Goal: Task Accomplishment & Management: Manage account settings

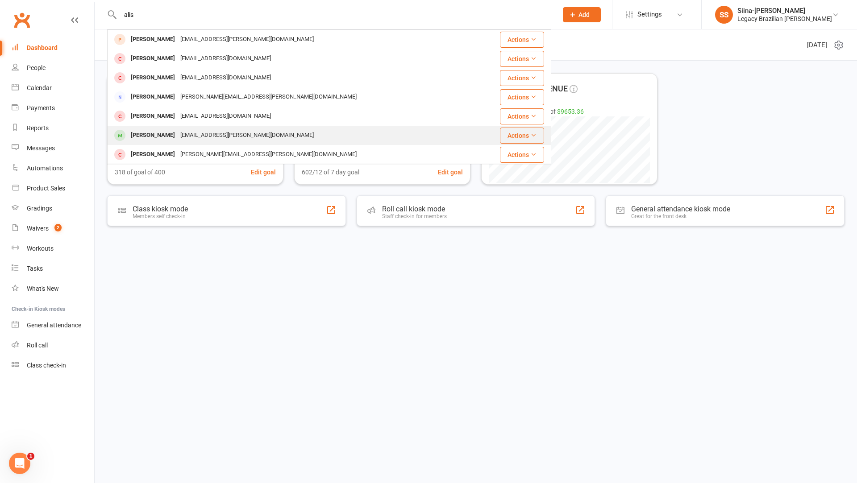
type input "alis"
click at [179, 132] on div "A-wright@live.com.au" at bounding box center [247, 135] width 139 height 13
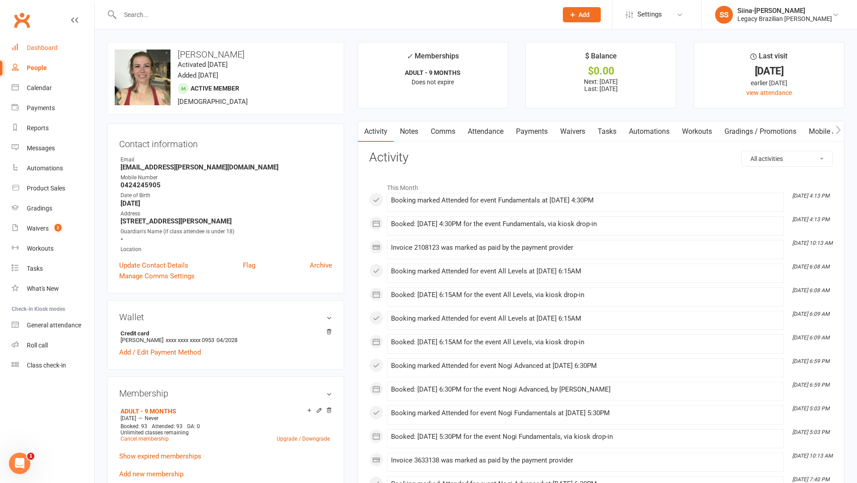
click at [40, 41] on link "Dashboard" at bounding box center [53, 48] width 83 height 20
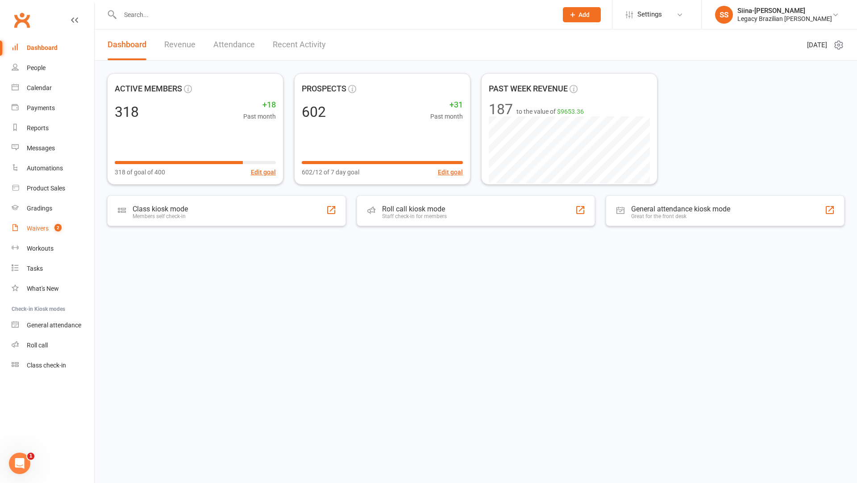
click at [68, 229] on link "Waivers 2" at bounding box center [53, 229] width 83 height 20
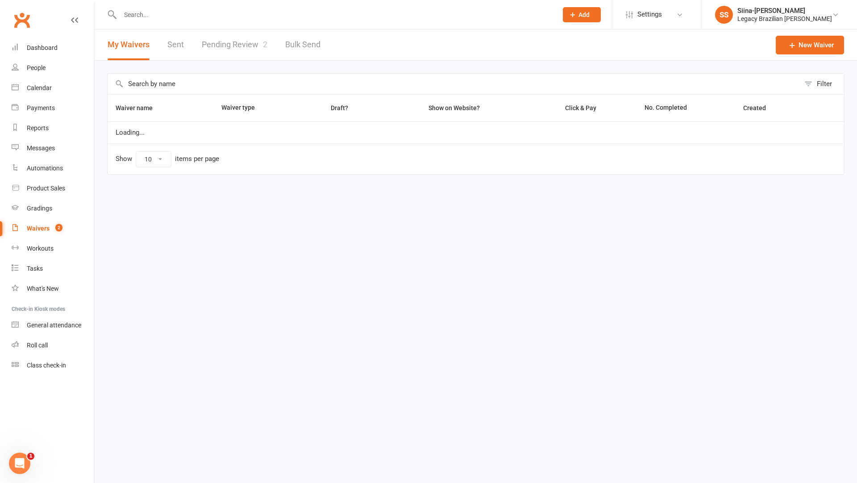
select select "25"
click at [228, 53] on link "Pending Review 2" at bounding box center [235, 44] width 66 height 31
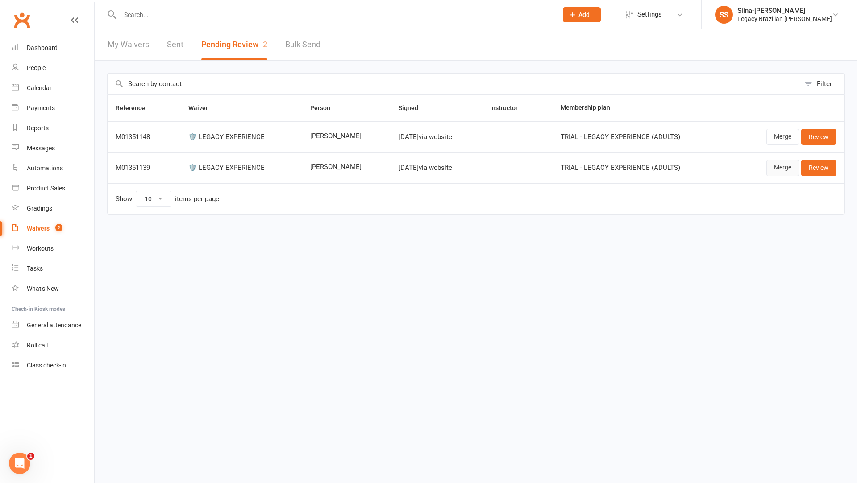
click at [775, 170] on link "Merge" at bounding box center [782, 168] width 33 height 16
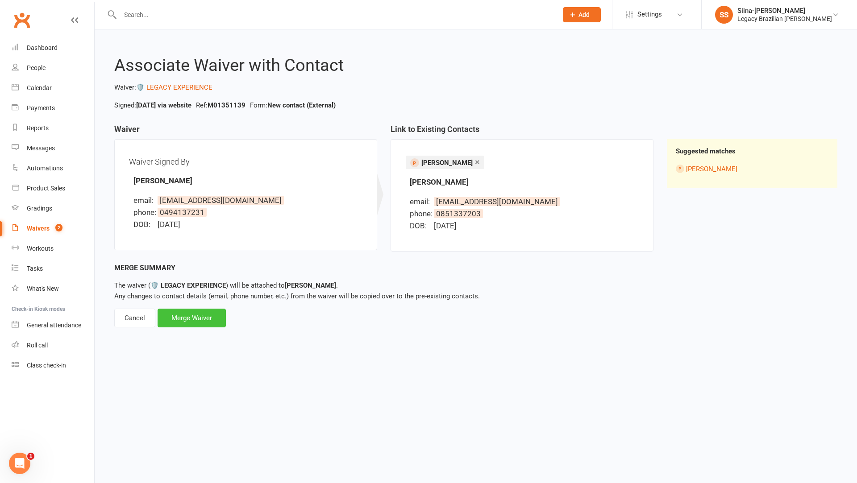
click at [200, 316] on div "Merge Waiver" at bounding box center [191, 318] width 68 height 19
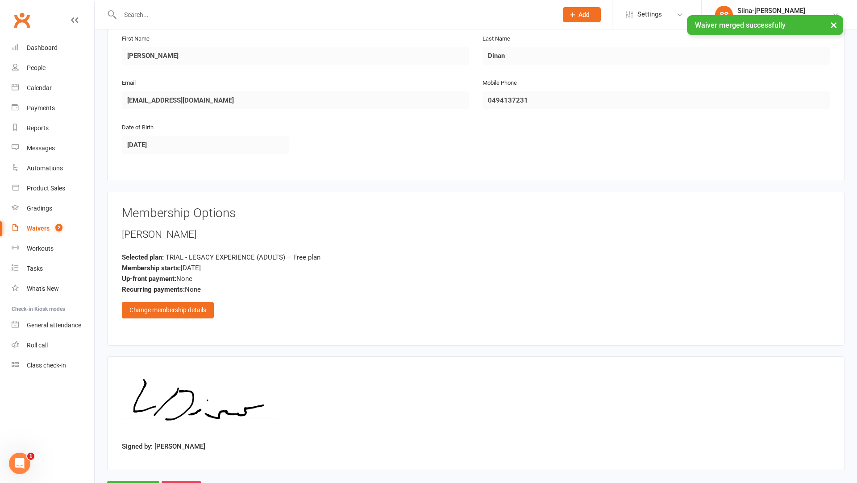
scroll to position [202, 0]
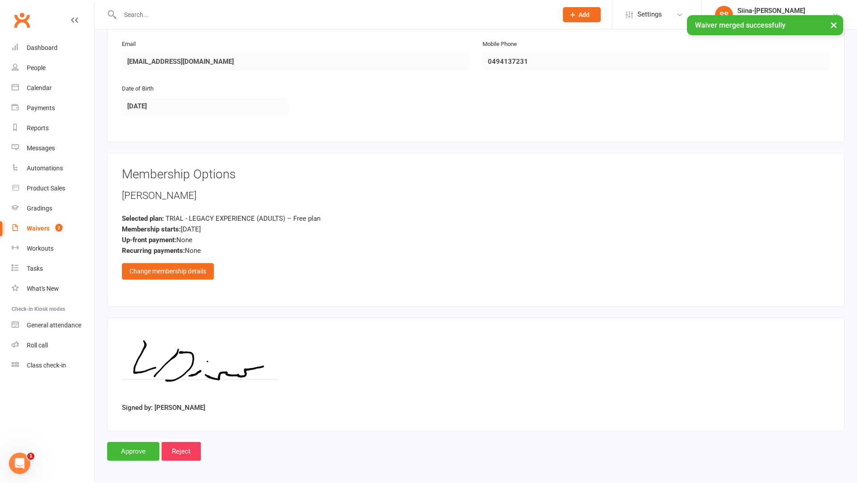
click at [43, 220] on link "Waivers 2" at bounding box center [53, 229] width 83 height 20
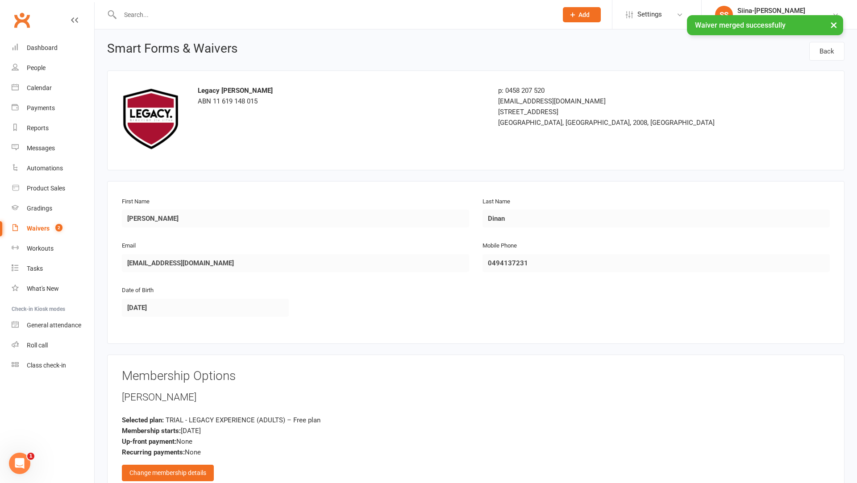
select select "25"
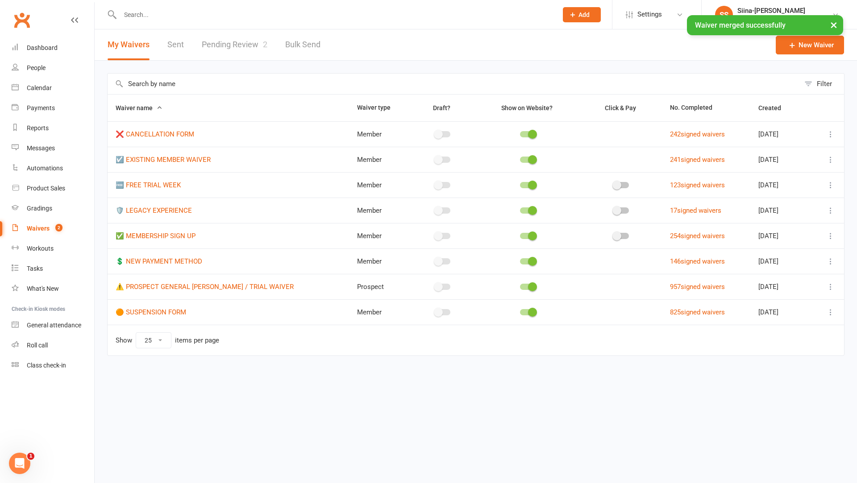
click at [227, 43] on link "Pending Review 2" at bounding box center [235, 44] width 66 height 31
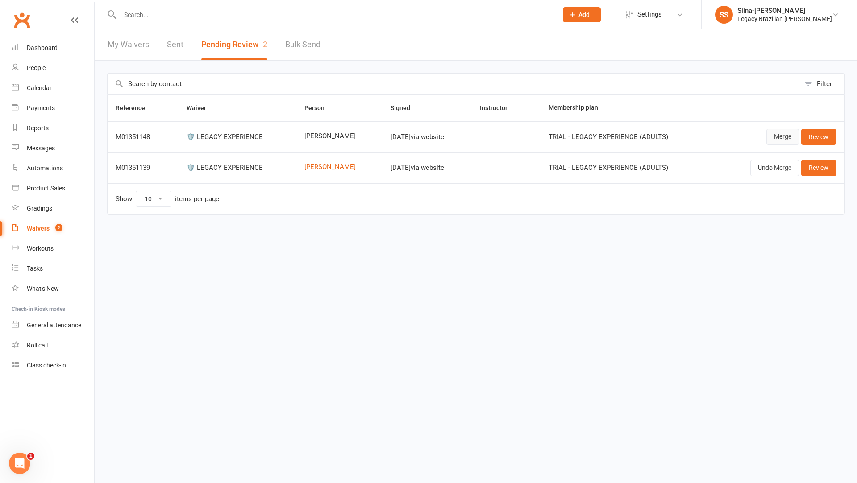
click at [782, 143] on link "Merge" at bounding box center [782, 137] width 33 height 16
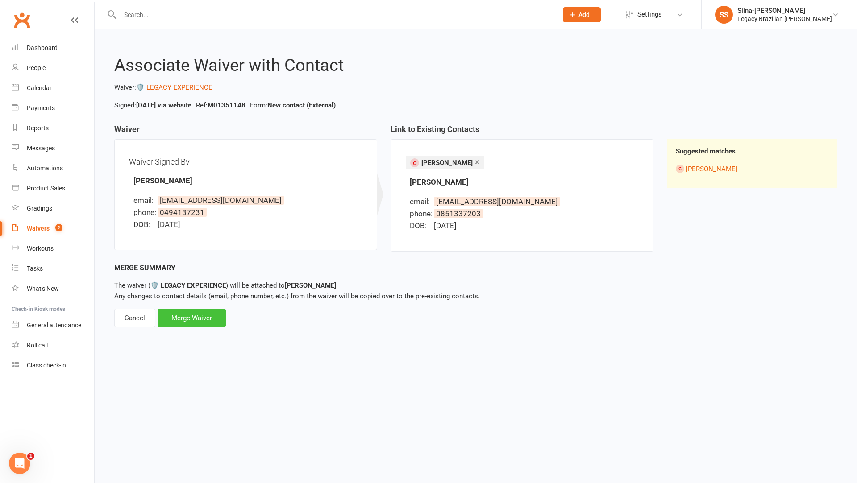
click at [214, 315] on div "Merge Waiver" at bounding box center [191, 318] width 68 height 19
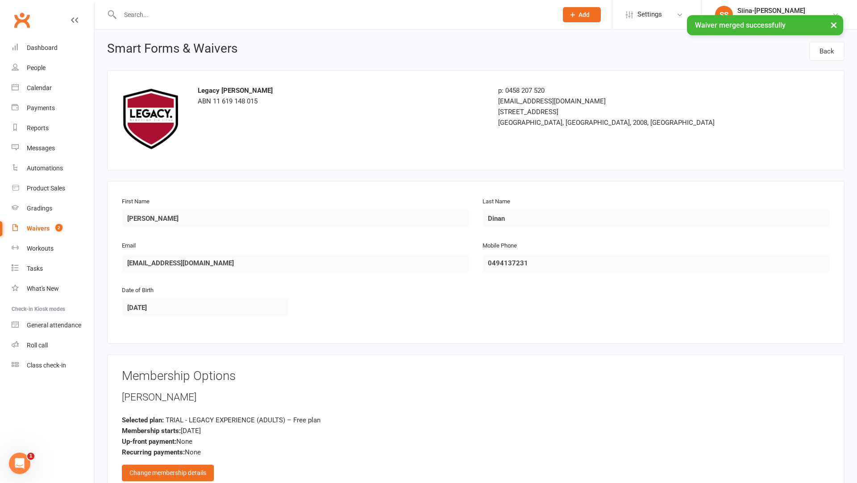
scroll to position [202, 0]
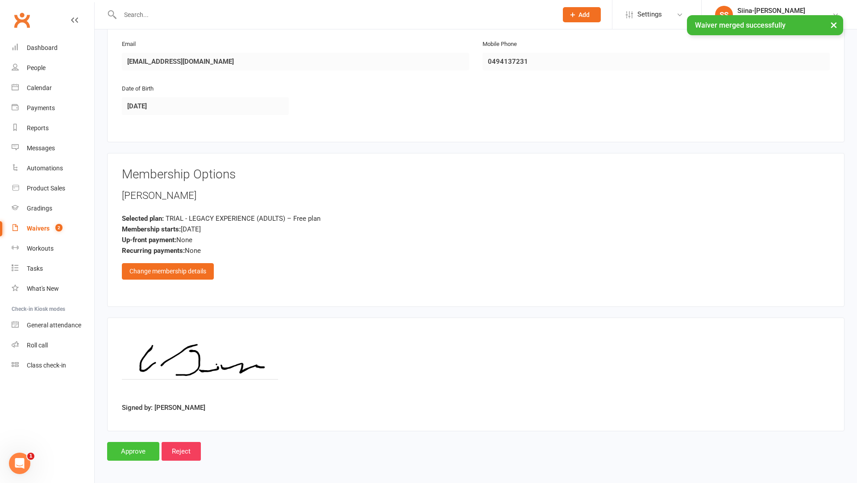
click at [141, 449] on input "Approve" at bounding box center [133, 451] width 52 height 19
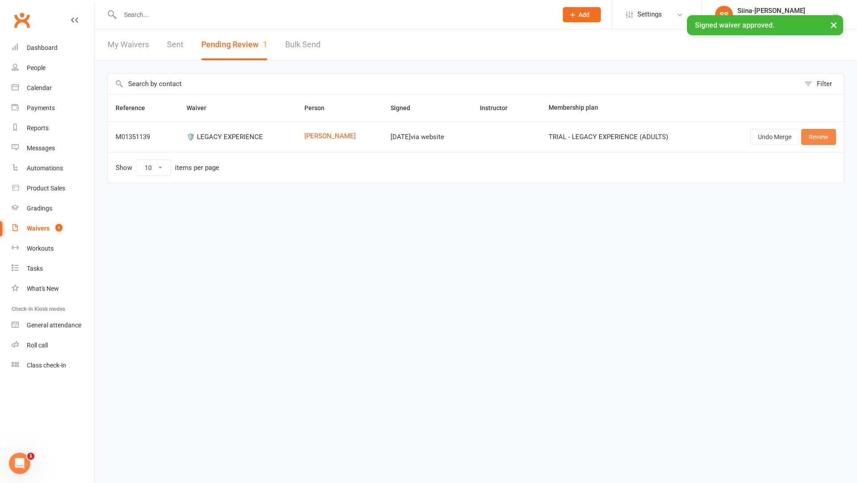
click at [813, 137] on link "Review" at bounding box center [818, 137] width 35 height 16
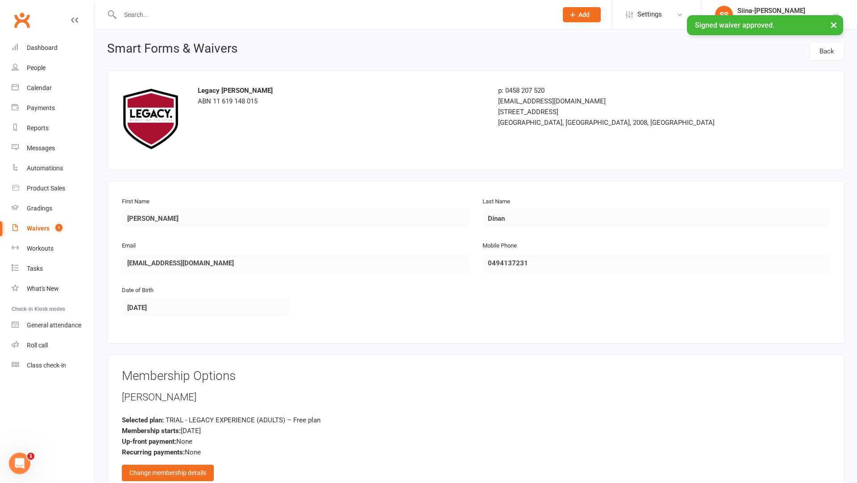
scroll to position [202, 0]
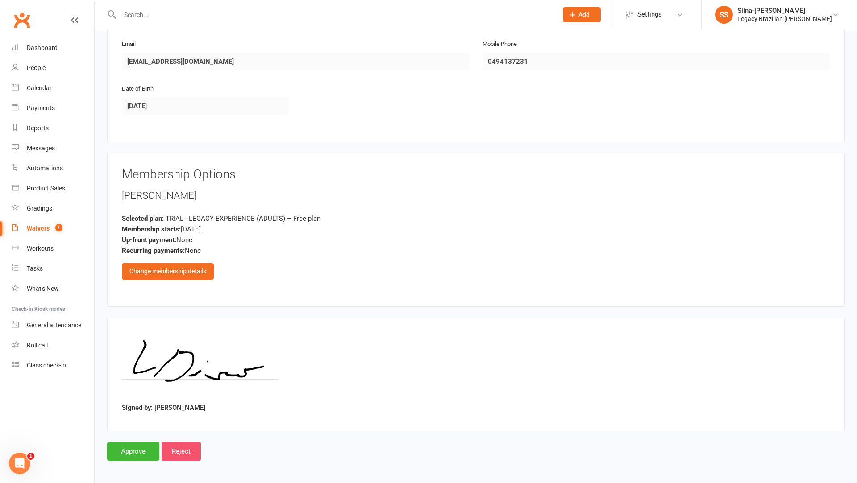
click at [183, 447] on input "Reject" at bounding box center [181, 451] width 39 height 19
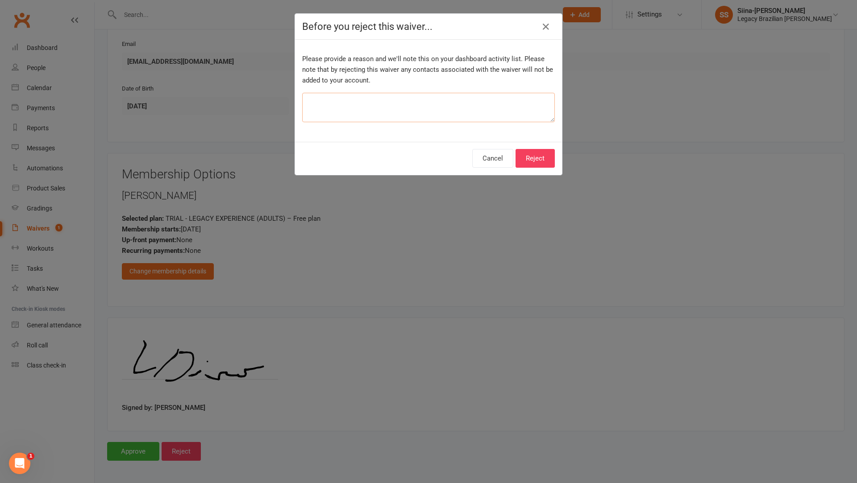
click at [428, 119] on textarea at bounding box center [428, 107] width 253 height 29
type textarea "duplicate"
click at [545, 147] on div "Cancel Reject" at bounding box center [428, 158] width 267 height 33
click at [545, 169] on div "Cancel Reject" at bounding box center [428, 158] width 267 height 33
click at [538, 165] on button "Reject" at bounding box center [534, 158] width 39 height 19
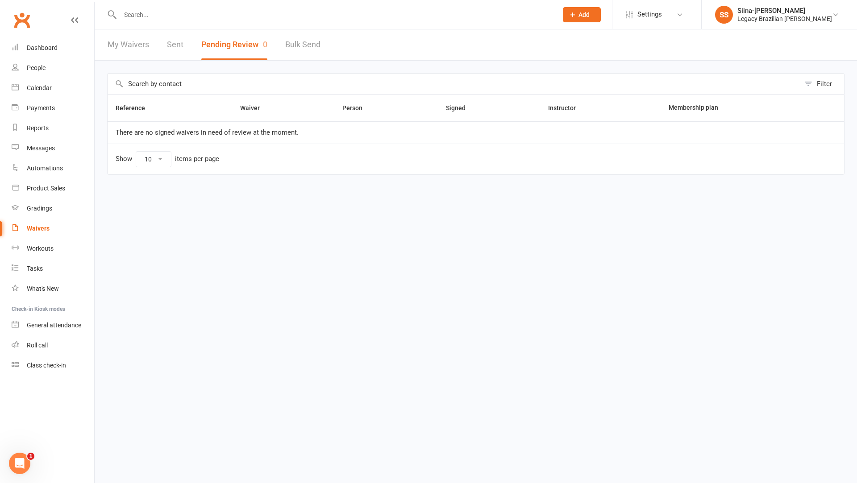
click at [606, 212] on html "Prospect Member Non-attending contact Class / event Appointment Grading event T…" at bounding box center [428, 106] width 857 height 212
click at [199, 190] on div "Filter Reference Waiver Person Signed Instructor Membership plan There are no s…" at bounding box center [476, 130] width 762 height 139
click at [54, 47] on div "Dashboard" at bounding box center [42, 47] width 31 height 7
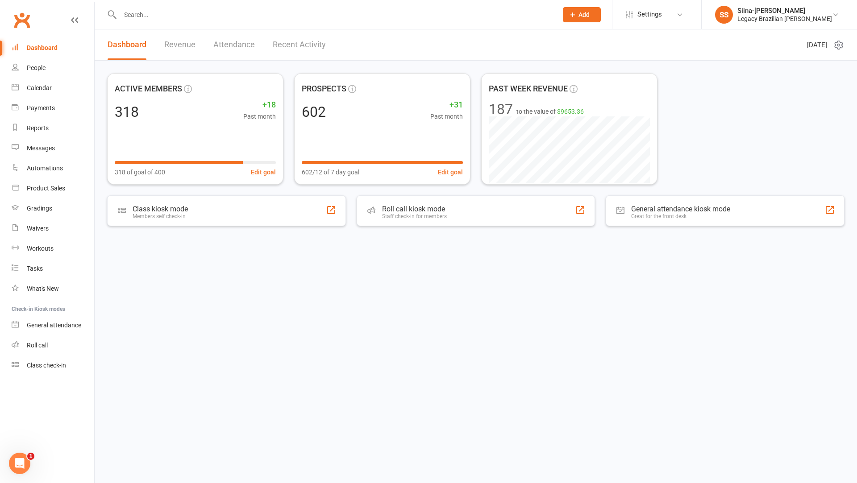
click at [193, 14] on input "text" at bounding box center [334, 14] width 434 height 12
paste input "[EMAIL_ADDRESS][DOMAIN_NAME]"
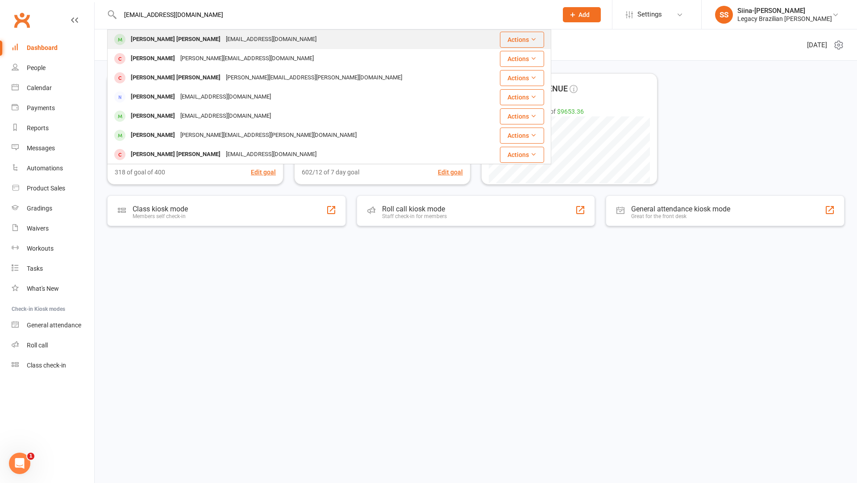
type input "[EMAIL_ADDRESS][DOMAIN_NAME]"
click at [223, 45] on div "[EMAIL_ADDRESS][DOMAIN_NAME]" at bounding box center [271, 39] width 96 height 13
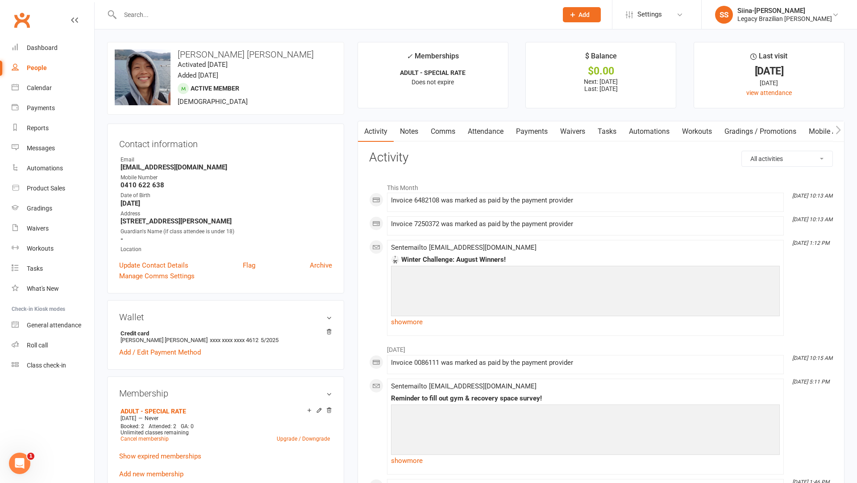
click at [539, 138] on link "Payments" at bounding box center [532, 131] width 44 height 21
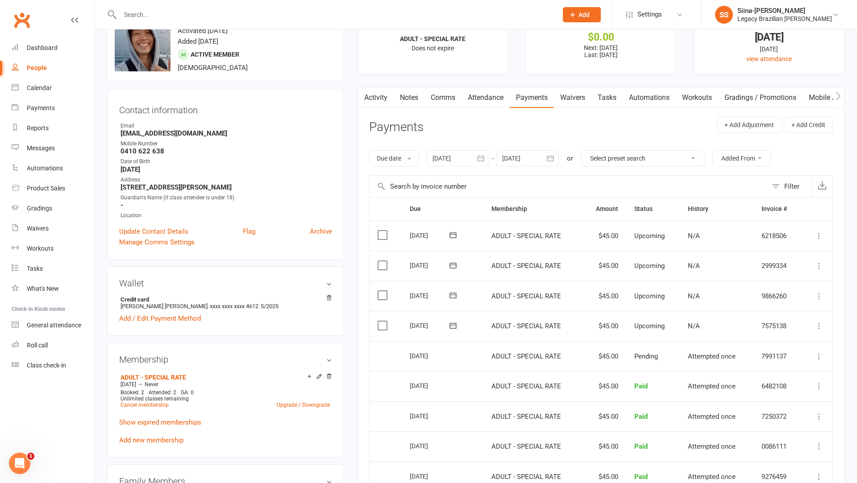
scroll to position [37, 0]
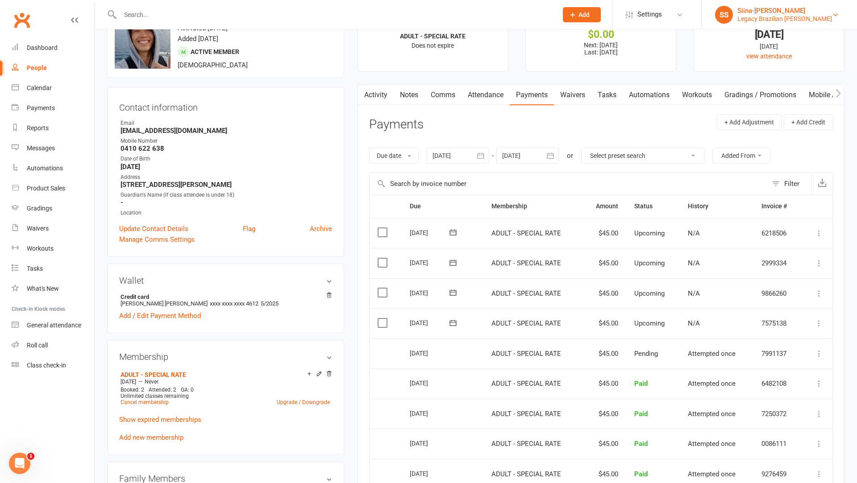
click at [841, 14] on link "SS Siina-Karoliina Suominen Legacy Brazilian Jiu Jitsu" at bounding box center [779, 15] width 128 height 18
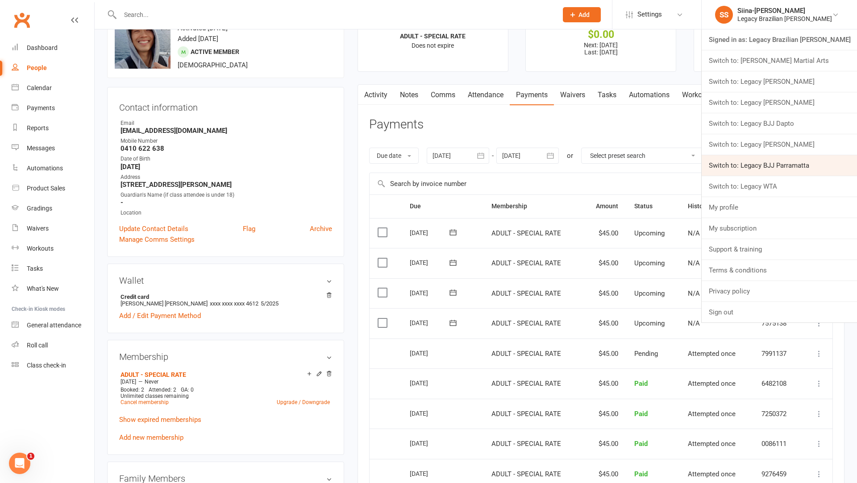
click at [818, 167] on link "Switch to: Legacy BJJ Parramatta" at bounding box center [778, 165] width 155 height 21
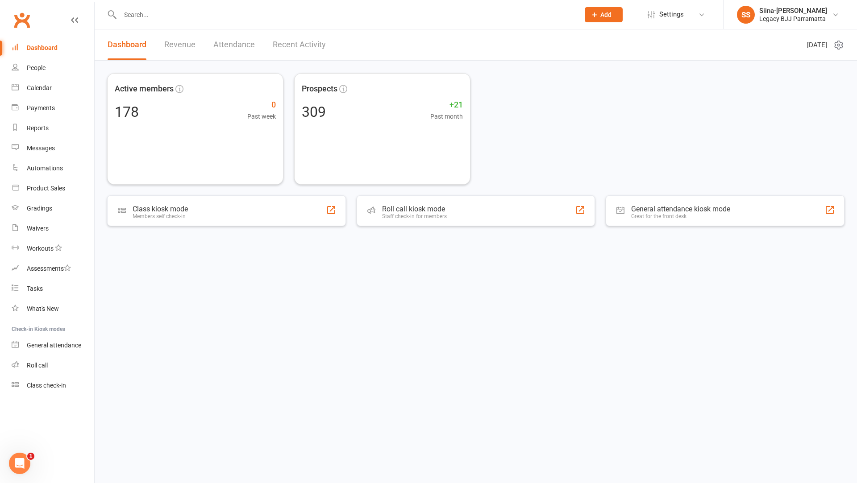
click at [229, 13] on input "text" at bounding box center [345, 14] width 456 height 12
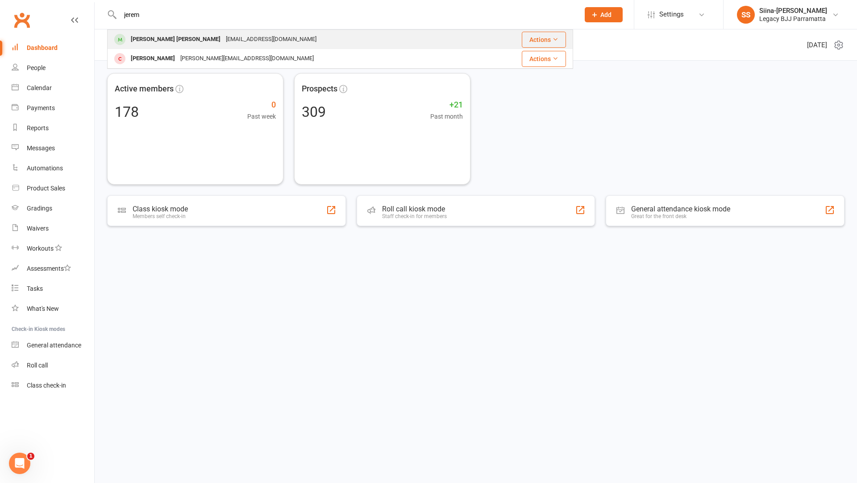
type input "jerem"
click at [156, 45] on div "[PERSON_NAME] [PERSON_NAME]" at bounding box center [175, 39] width 95 height 13
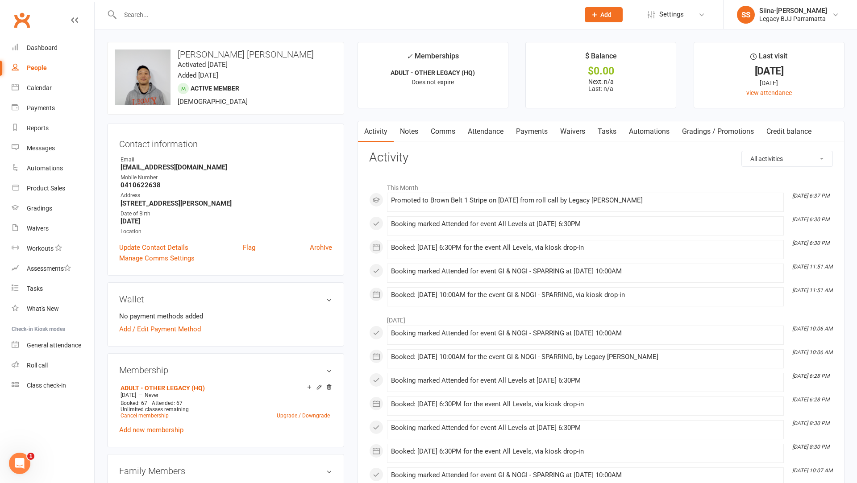
click at [569, 133] on link "Waivers" at bounding box center [572, 131] width 37 height 21
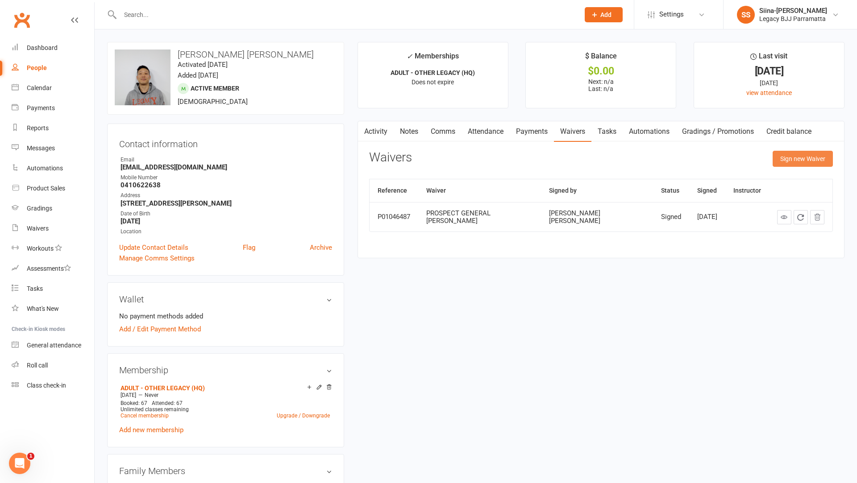
click at [779, 165] on button "Sign new Waiver" at bounding box center [802, 159] width 60 height 16
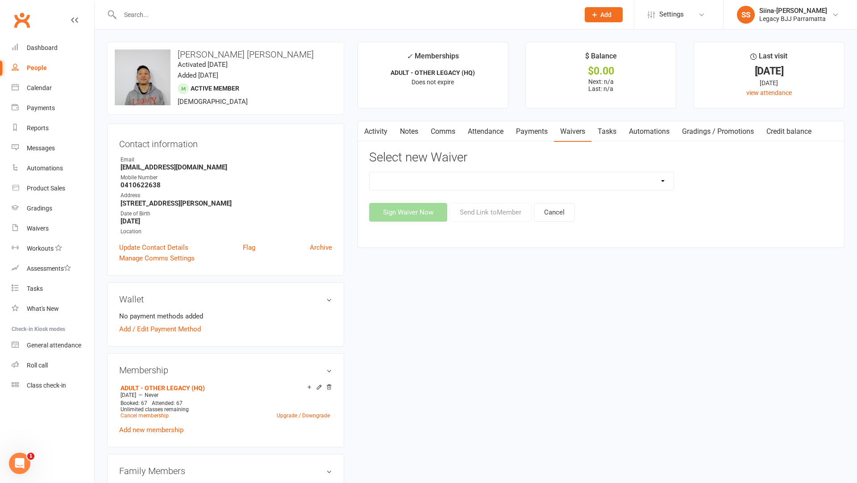
click at [494, 186] on select "❌ CANCELLATION FORM ✅ MEMBERSHIP SIGN UP 💲 NEW PAYMENT METHOD ⚠️ PROSPECT GENER…" at bounding box center [521, 181] width 304 height 18
select select "11481"
click at [481, 215] on button "Send Link to Member" at bounding box center [490, 212] width 82 height 19
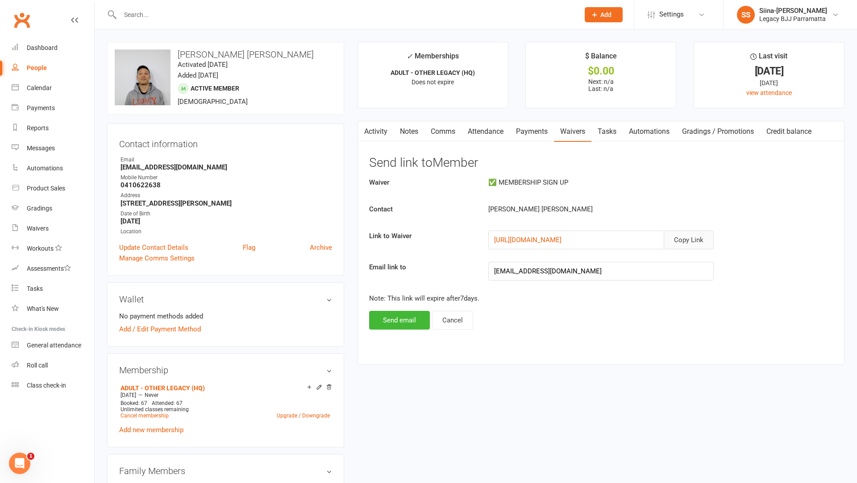
click at [674, 236] on button "Copy Link" at bounding box center [688, 240] width 50 height 19
click at [394, 445] on div "upload photo change photo [PERSON_NAME] [PERSON_NAME] Activated [DATE] Added [D…" at bounding box center [475, 438] width 750 height 792
click at [845, 12] on li "SS Siina-Karoliina Suominen Legacy BJJ Parramatta Signed in as: Legacy BJJ Parr…" at bounding box center [790, 14] width 134 height 29
click at [827, 12] on div "Siina-[PERSON_NAME]" at bounding box center [793, 11] width 68 height 8
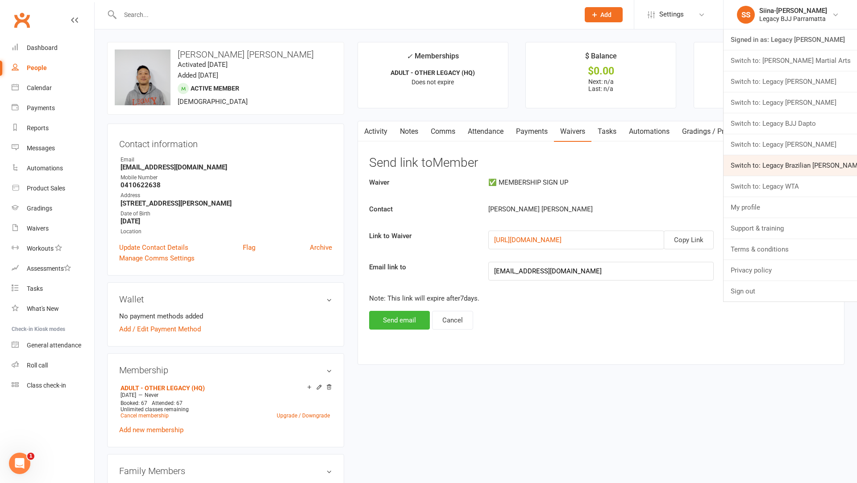
click at [798, 161] on link "Switch to: Legacy Brazilian Jiu Jitsu" at bounding box center [789, 165] width 133 height 21
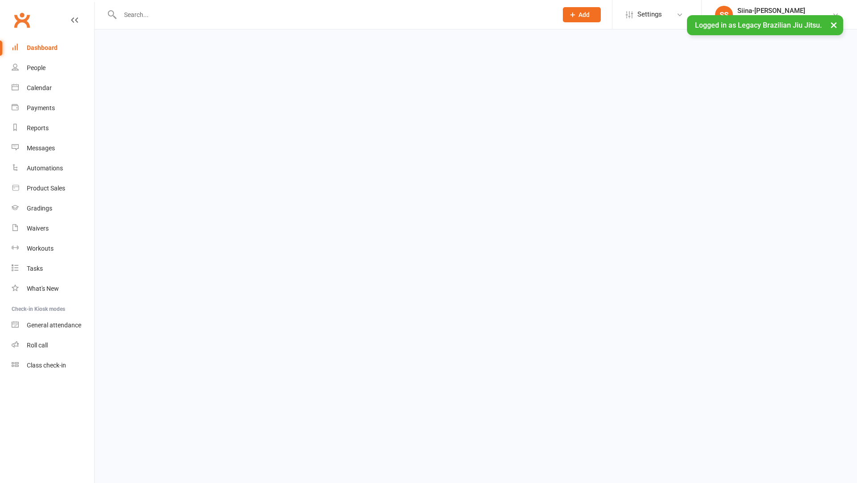
click at [162, 18] on ui-view "Prospect Member Non-attending contact Class / event Appointment Grading event T…" at bounding box center [428, 15] width 857 height 27
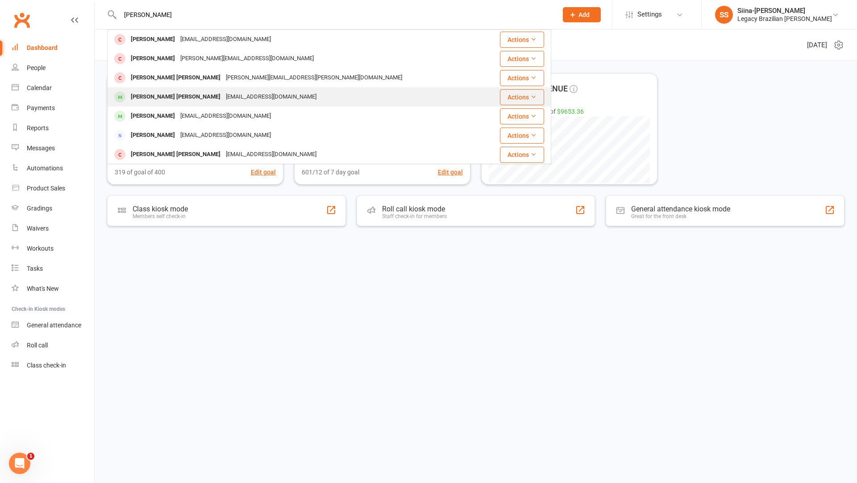
type input "[PERSON_NAME]"
click at [276, 99] on div "[PERSON_NAME] [PERSON_NAME] [PERSON_NAME][EMAIL_ADDRESS][DOMAIN_NAME]" at bounding box center [296, 97] width 377 height 18
